Goal: Information Seeking & Learning: Learn about a topic

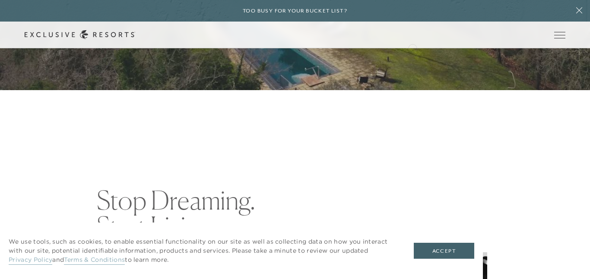
scroll to position [194, 0]
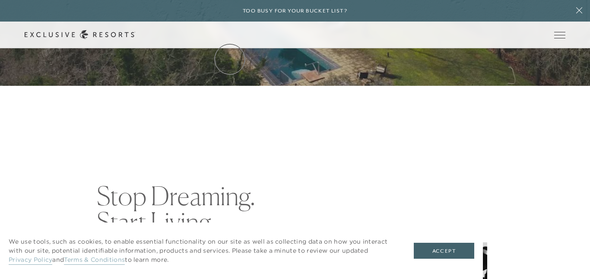
click at [0, 0] on link "Residence Collection" at bounding box center [0, 0] width 0 height 0
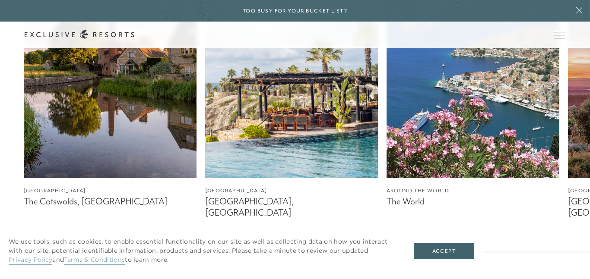
scroll to position [511, 0]
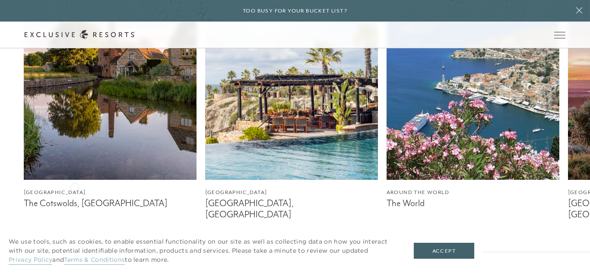
click at [75, 187] on link "England The Cotswolds, [GEOGRAPHIC_DATA]" at bounding box center [110, 86] width 173 height 245
click at [107, 139] on img at bounding box center [110, 72] width 173 height 216
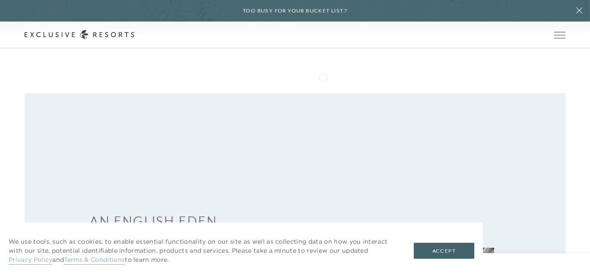
scroll to position [248, 0]
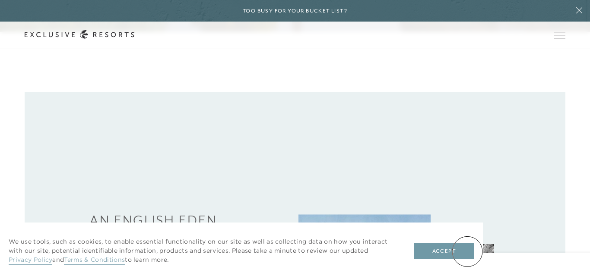
click at [467, 252] on button "Accept" at bounding box center [444, 251] width 60 height 16
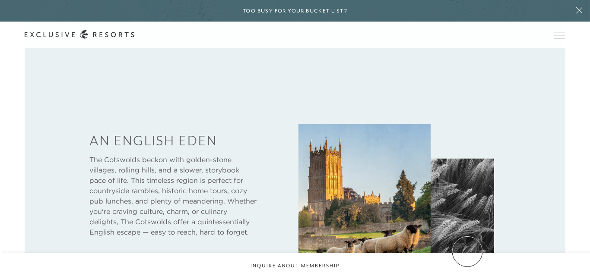
scroll to position [332, 0]
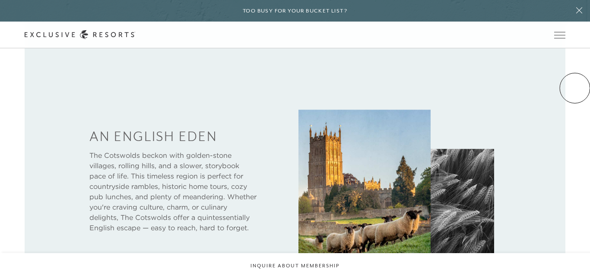
click at [572, 91] on div "An English Eden The Cotswolds beckon with golden-stone villages, rolling hills,…" at bounding box center [295, 183] width 590 height 351
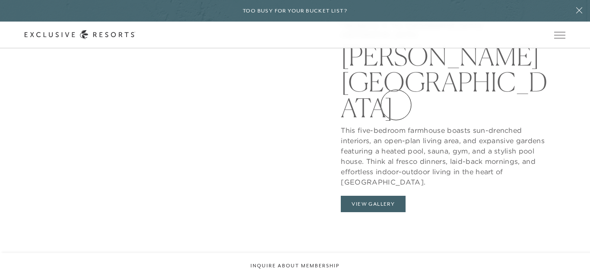
scroll to position [810, 0]
